Goal: Task Accomplishment & Management: Use online tool/utility

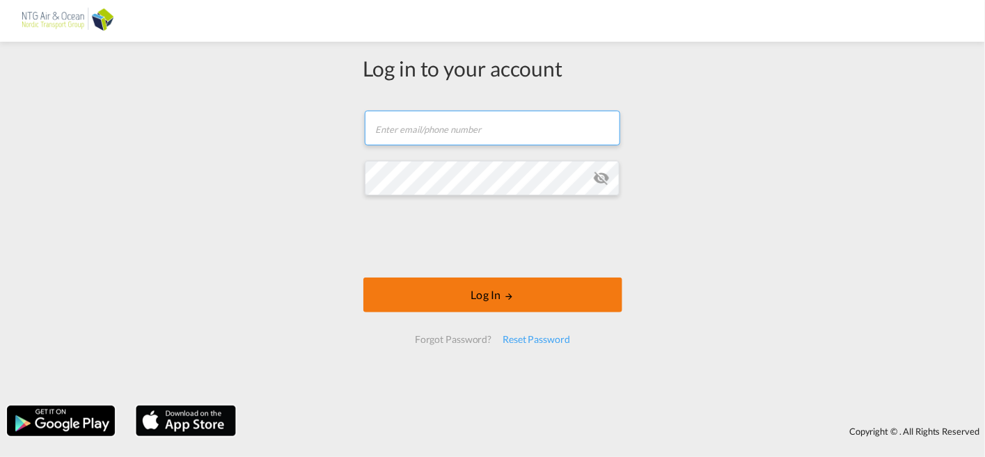
type input "[EMAIL_ADDRESS][DOMAIN_NAME]"
click at [427, 297] on button "Log In" at bounding box center [492, 295] width 259 height 35
